Goal: Find specific page/section: Find specific page/section

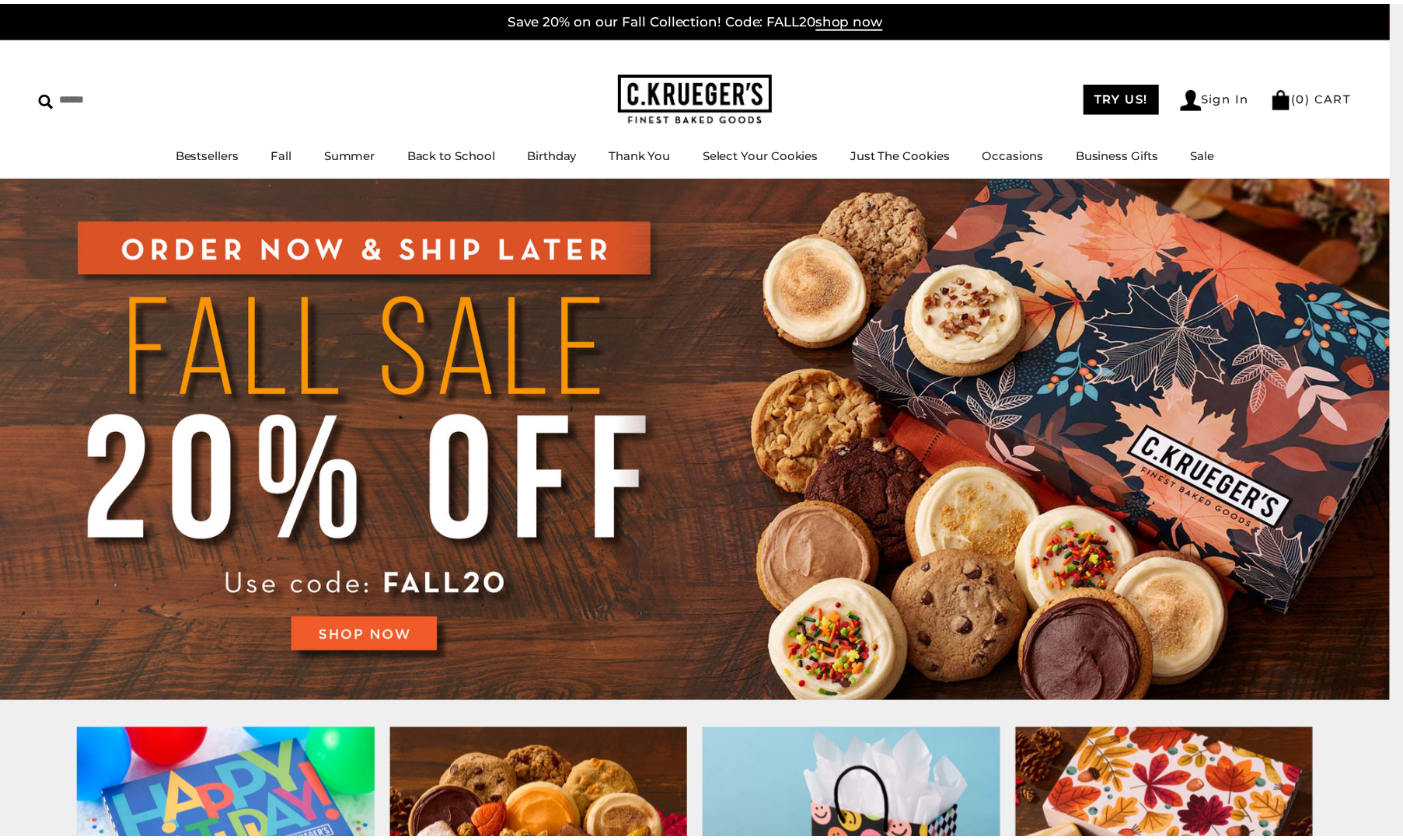
scroll to position [265, 0]
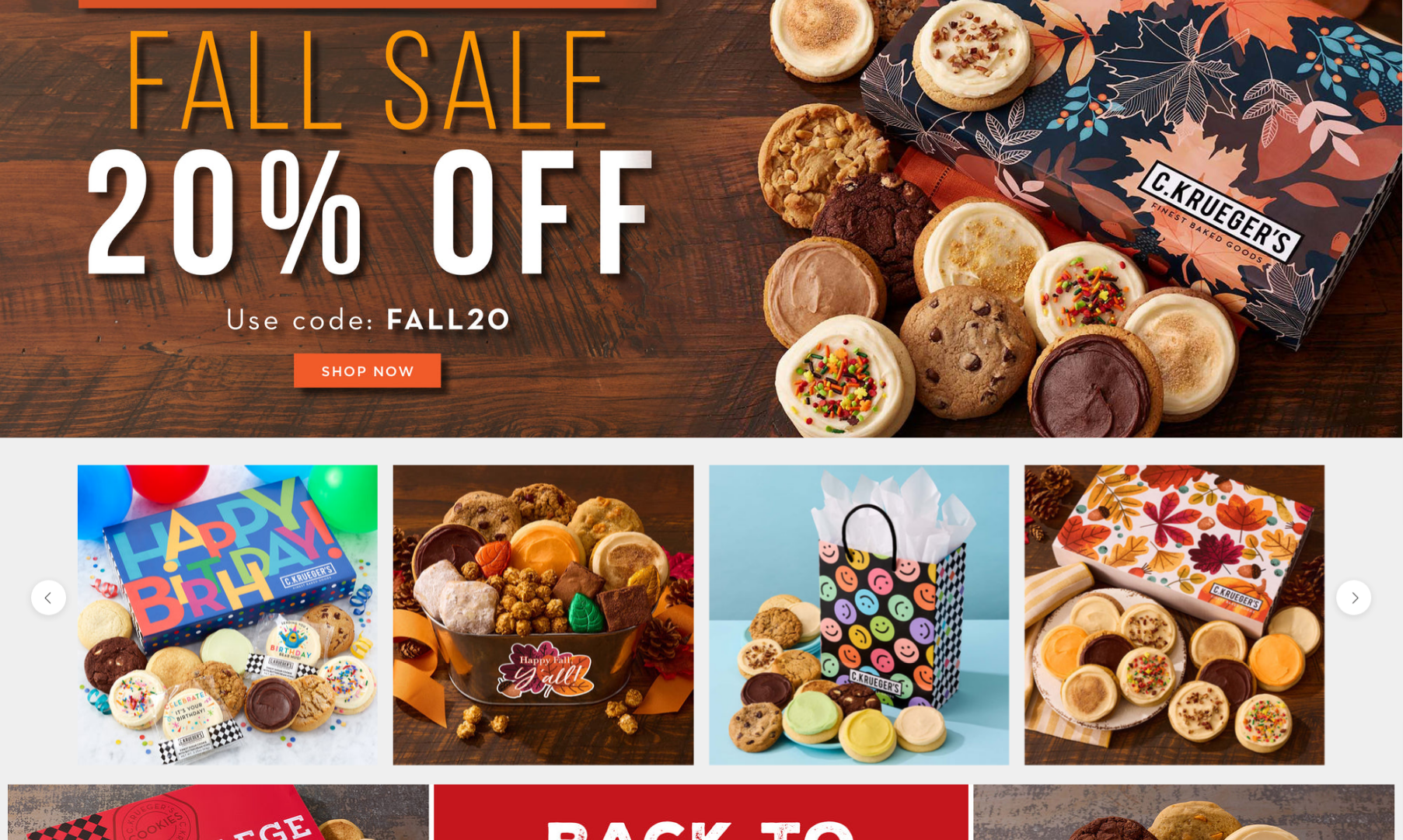
click at [609, 535] on img at bounding box center [543, 615] width 300 height 300
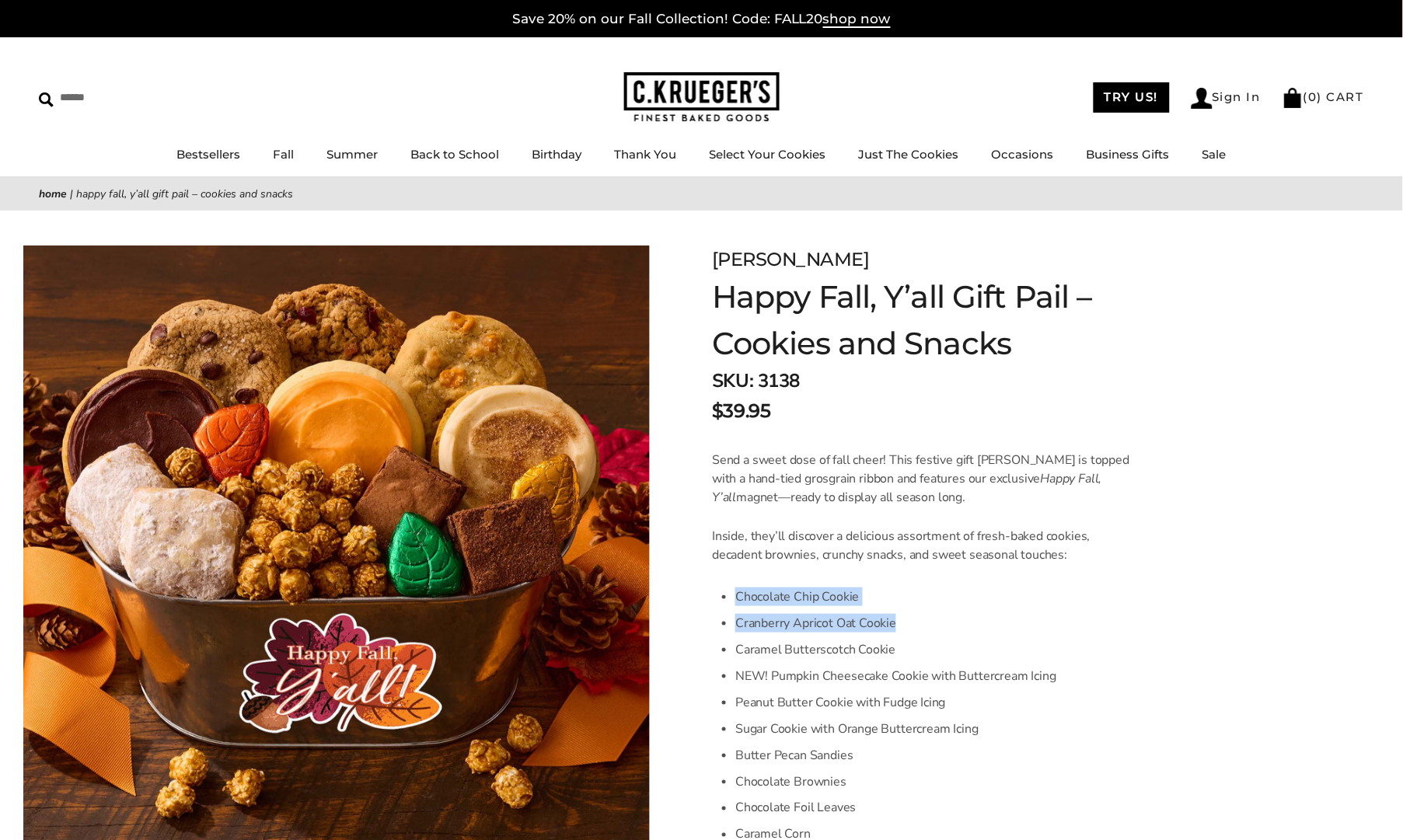
drag, startPoint x: 900, startPoint y: 617, endPoint x: 734, endPoint y: 591, distance: 168.0
click at [735, 591] on ul "Chocolate Chip Cookie Cranberry Apricot Oat Cookie Caramel Butterscotch Cookie …" at bounding box center [936, 715] width 402 height 264
copy ul "Chocolate Chip Cookie Cranberry Apricot Oat Cookie"
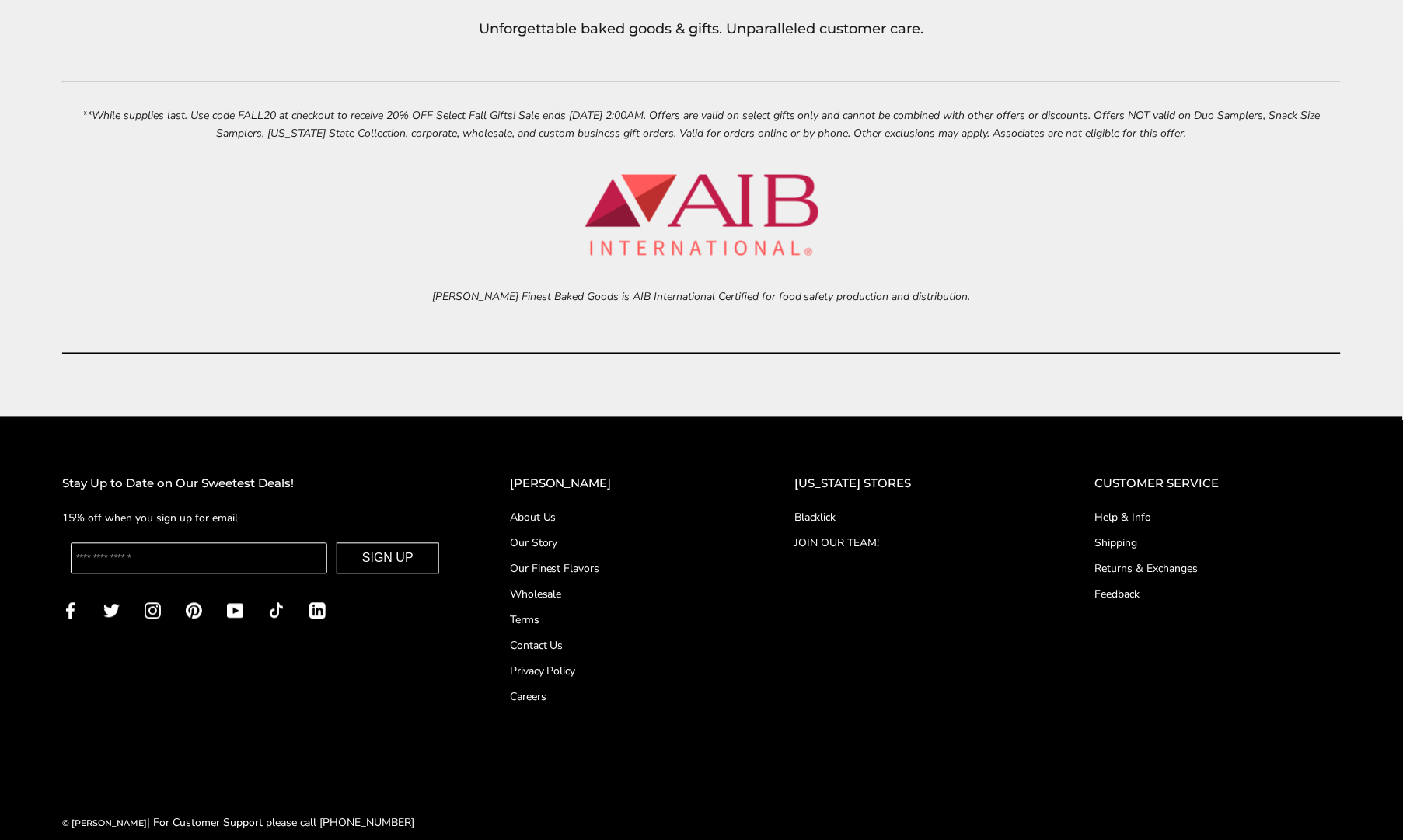
scroll to position [6885, 0]
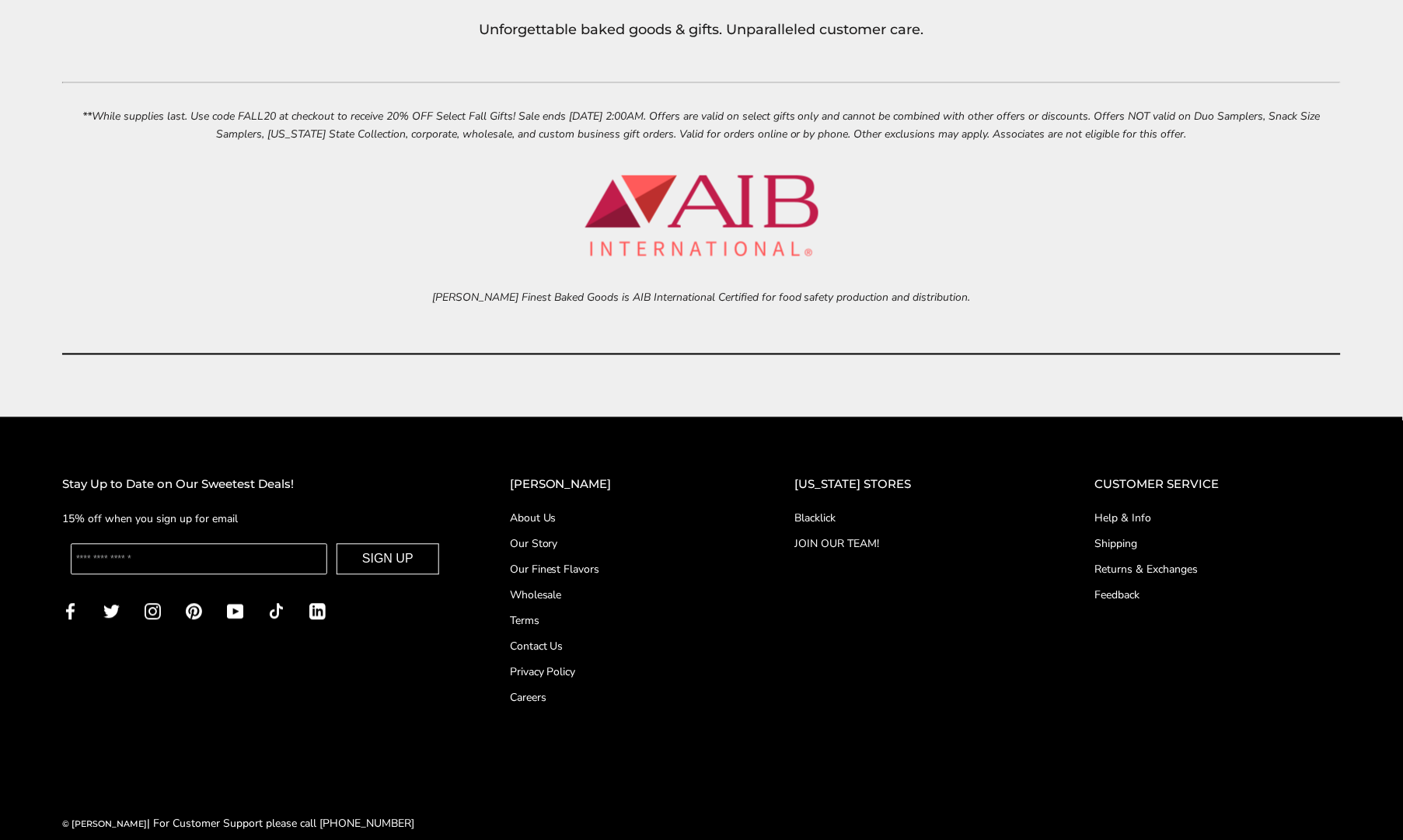
click at [832, 510] on link "Blacklick" at bounding box center [914, 519] width 238 height 16
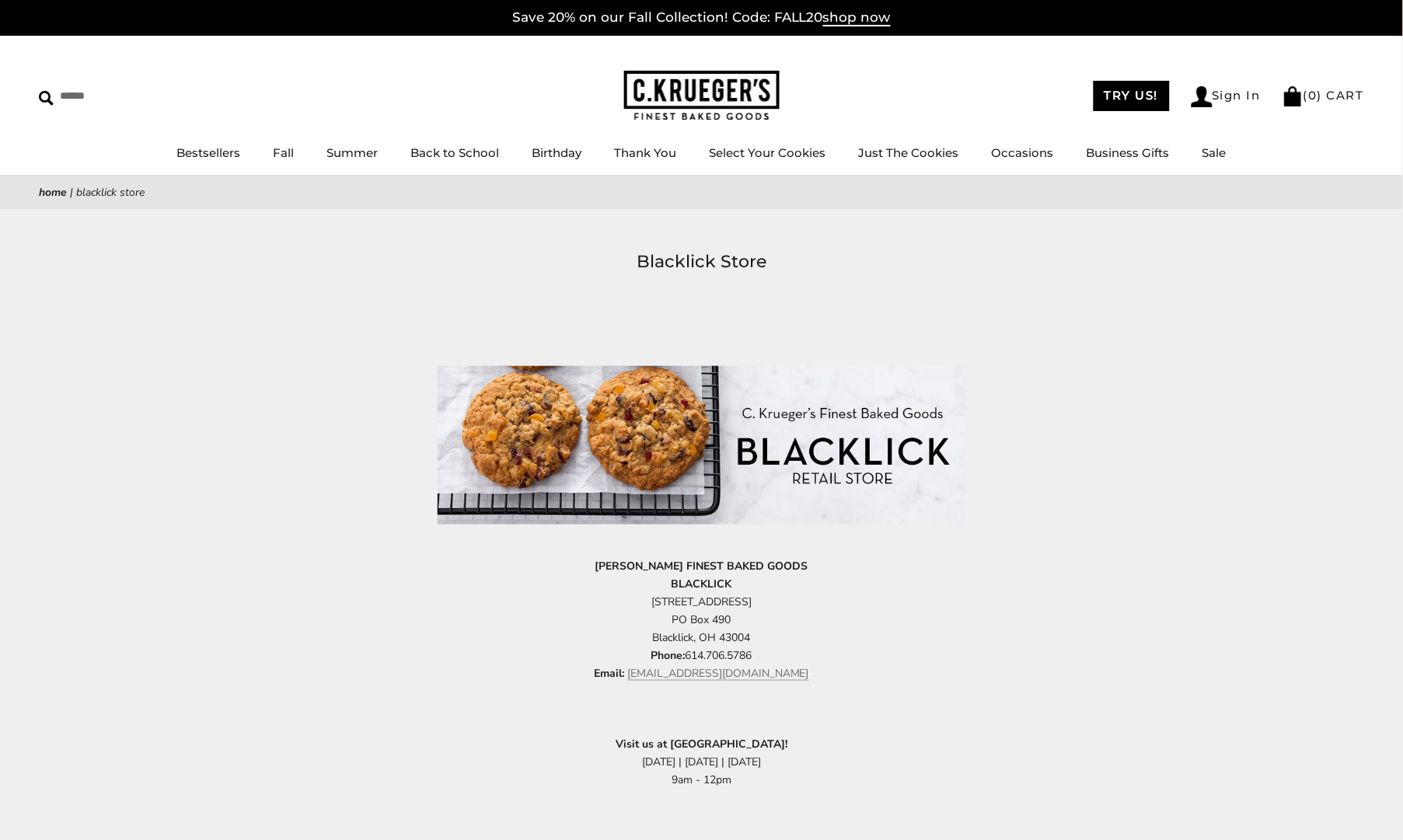
scroll to position [11, 0]
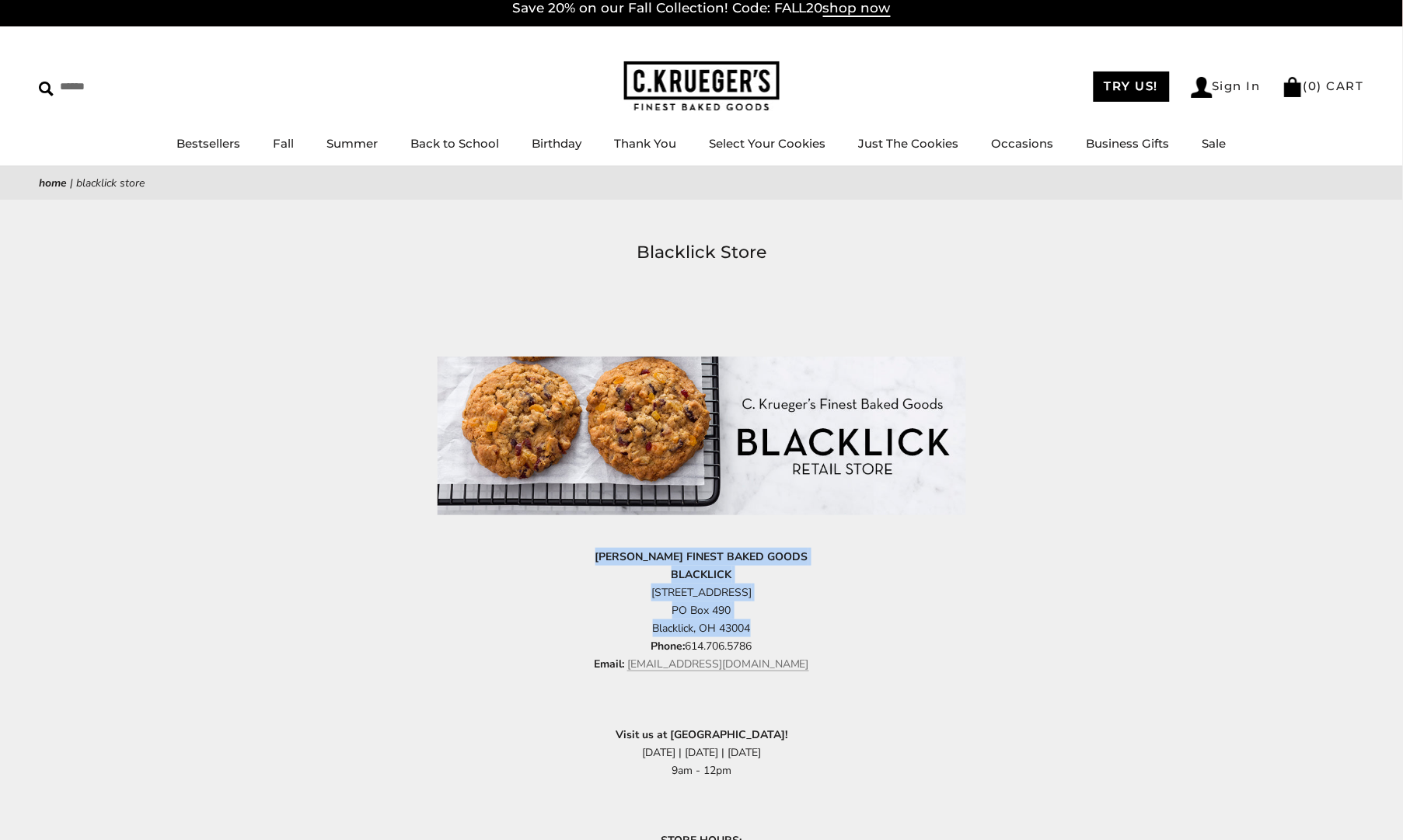
drag, startPoint x: 760, startPoint y: 630, endPoint x: 599, endPoint y: 549, distance: 180.2
click at [599, 549] on p "C.KRUEGER'S FINEST BAKED GOODS BLACKLICK 6845 Commerce Court Drive PO Box 490 B…" at bounding box center [702, 610] width 529 height 126
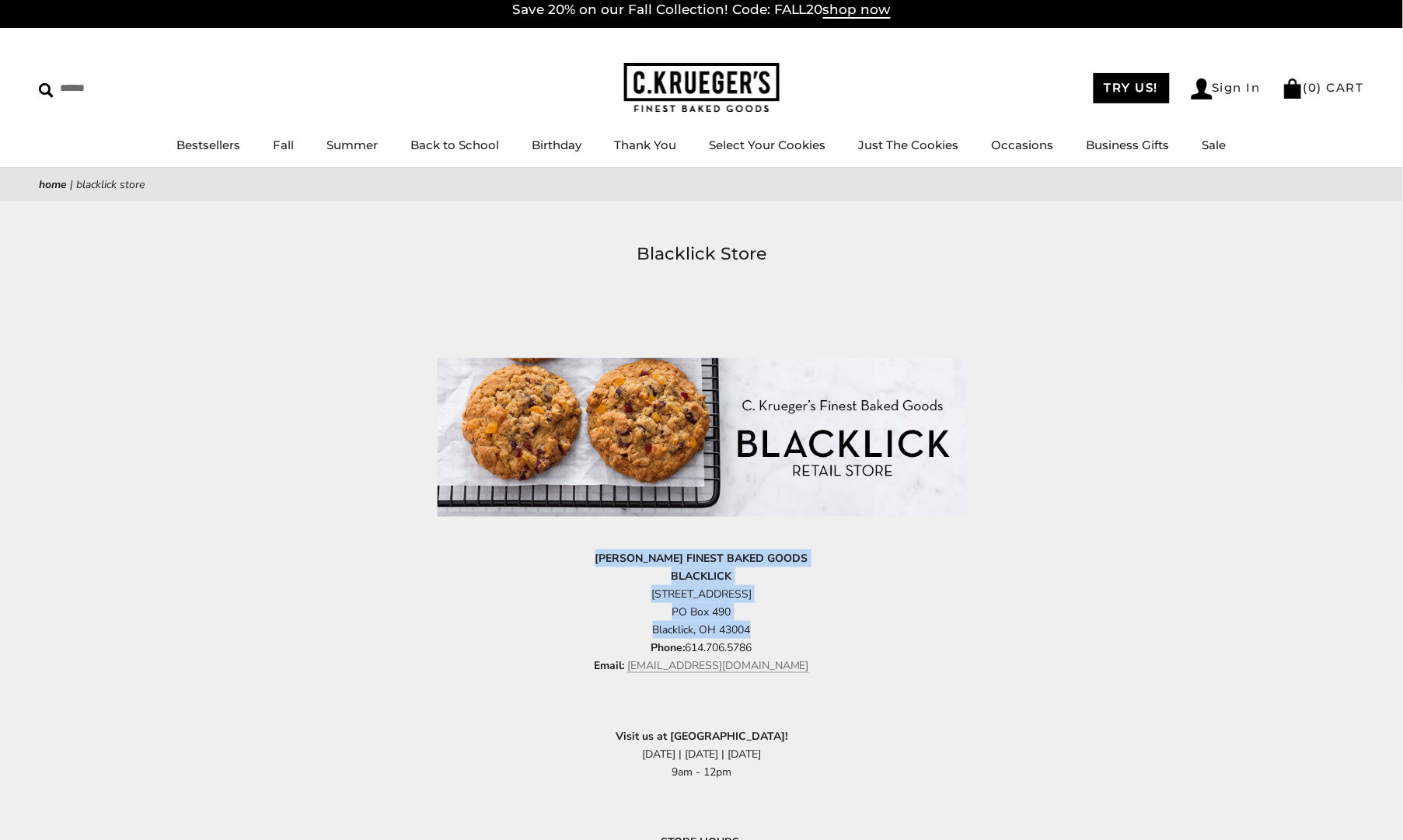
copy p "C.KRUEGER'S FINEST BAKED GOODS BLACKLICK 6845 Commerce Court Drive PO Box 490 B…"
